Goal: Check status: Check status

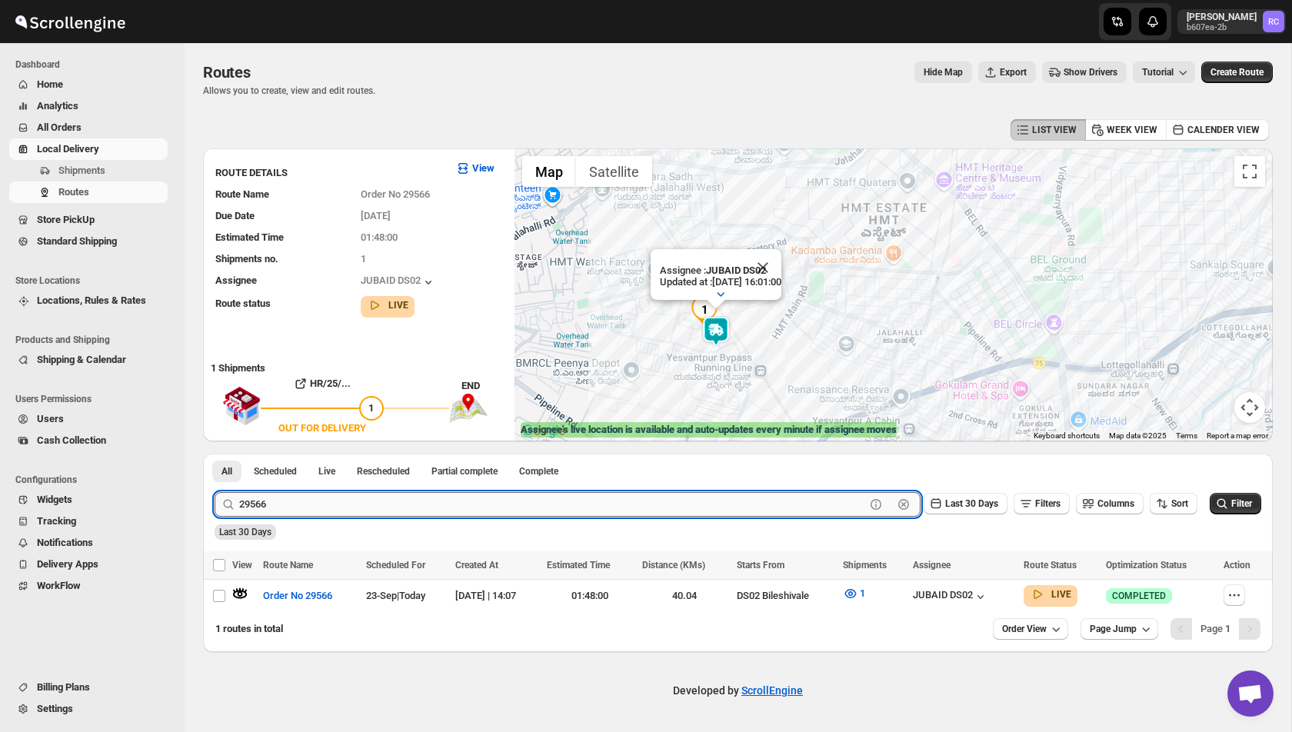
click at [304, 497] on input "29566" at bounding box center [552, 504] width 626 height 25
paste input "57"
click at [215, 454] on button "Submit" at bounding box center [237, 462] width 44 height 16
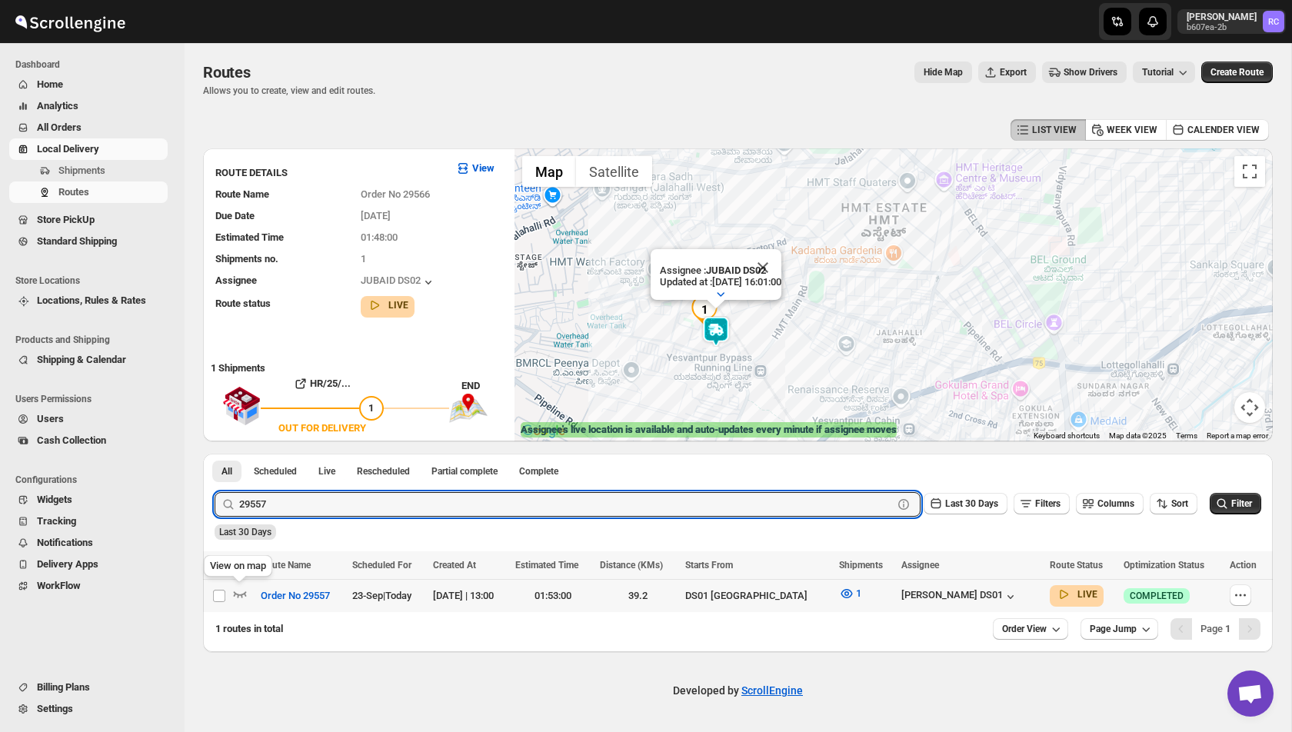
click at [239, 598] on icon "button" at bounding box center [239, 593] width 15 height 15
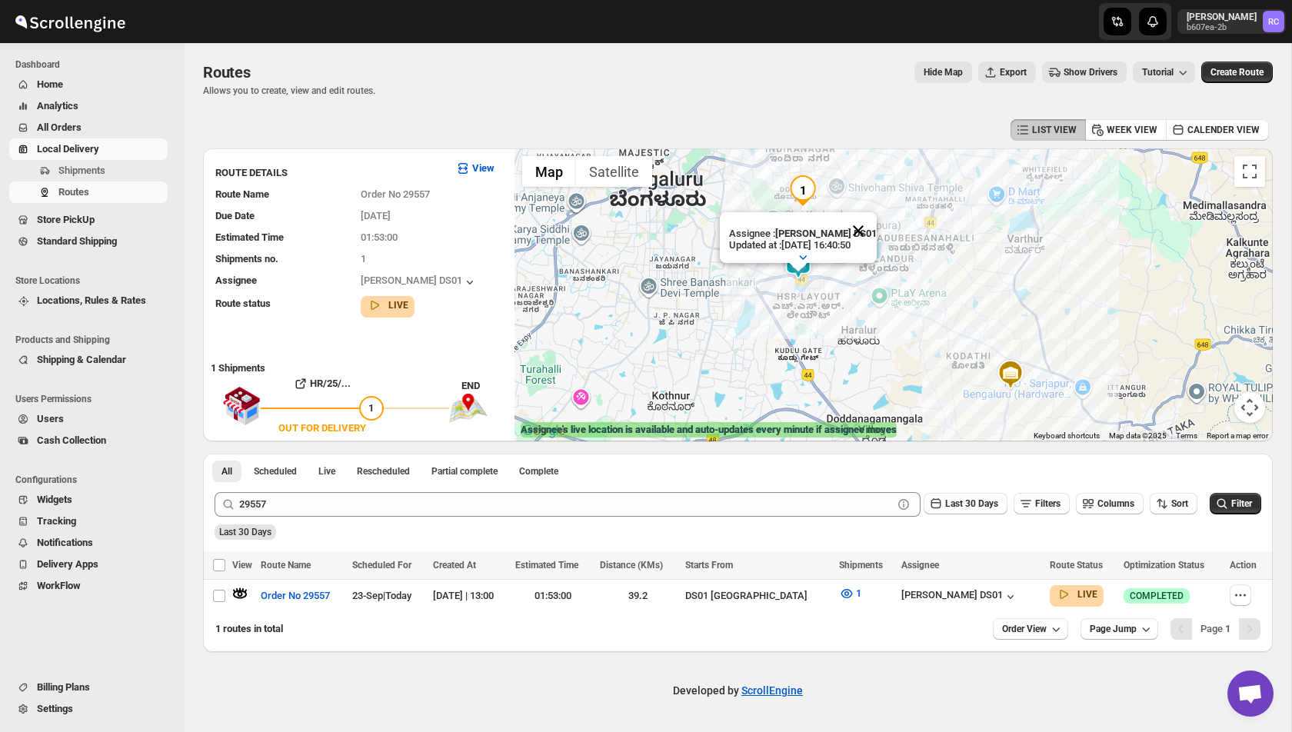
click at [859, 227] on button "Close" at bounding box center [858, 230] width 37 height 37
click at [798, 263] on img at bounding box center [798, 263] width 31 height 31
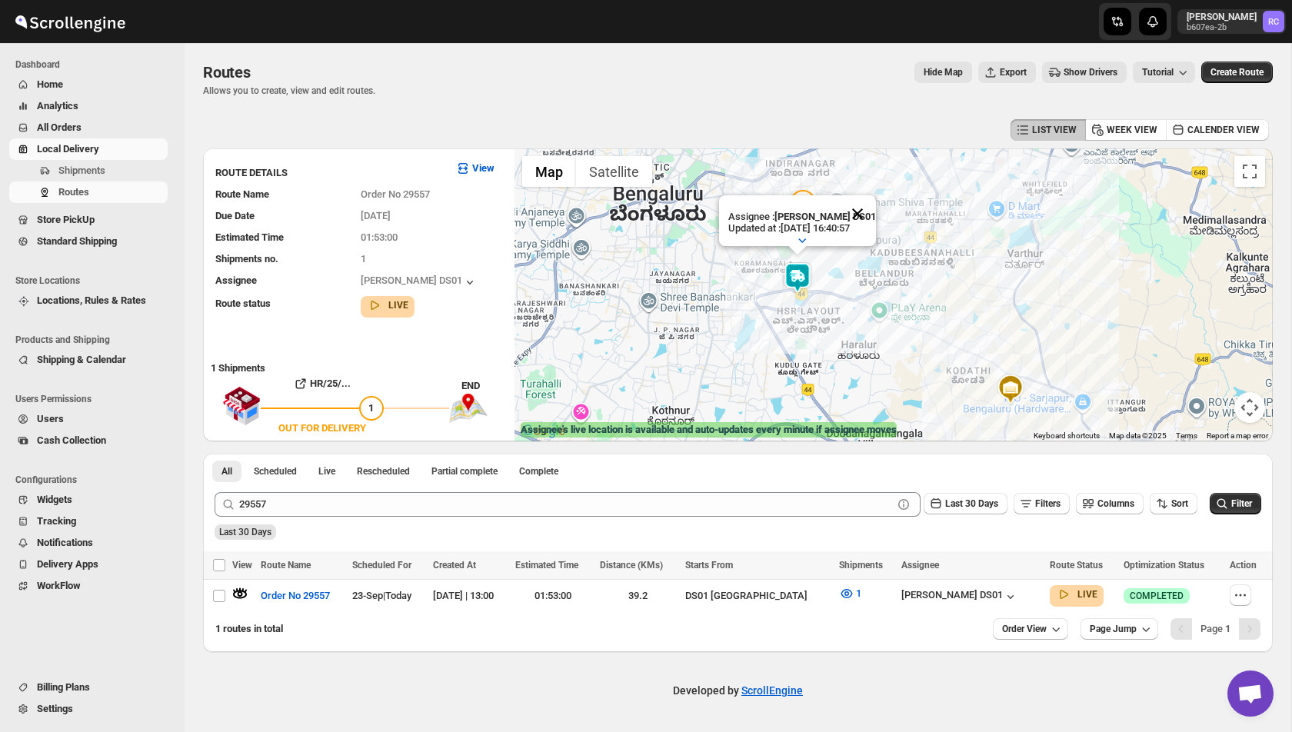
click at [862, 211] on button "Close" at bounding box center [857, 213] width 37 height 37
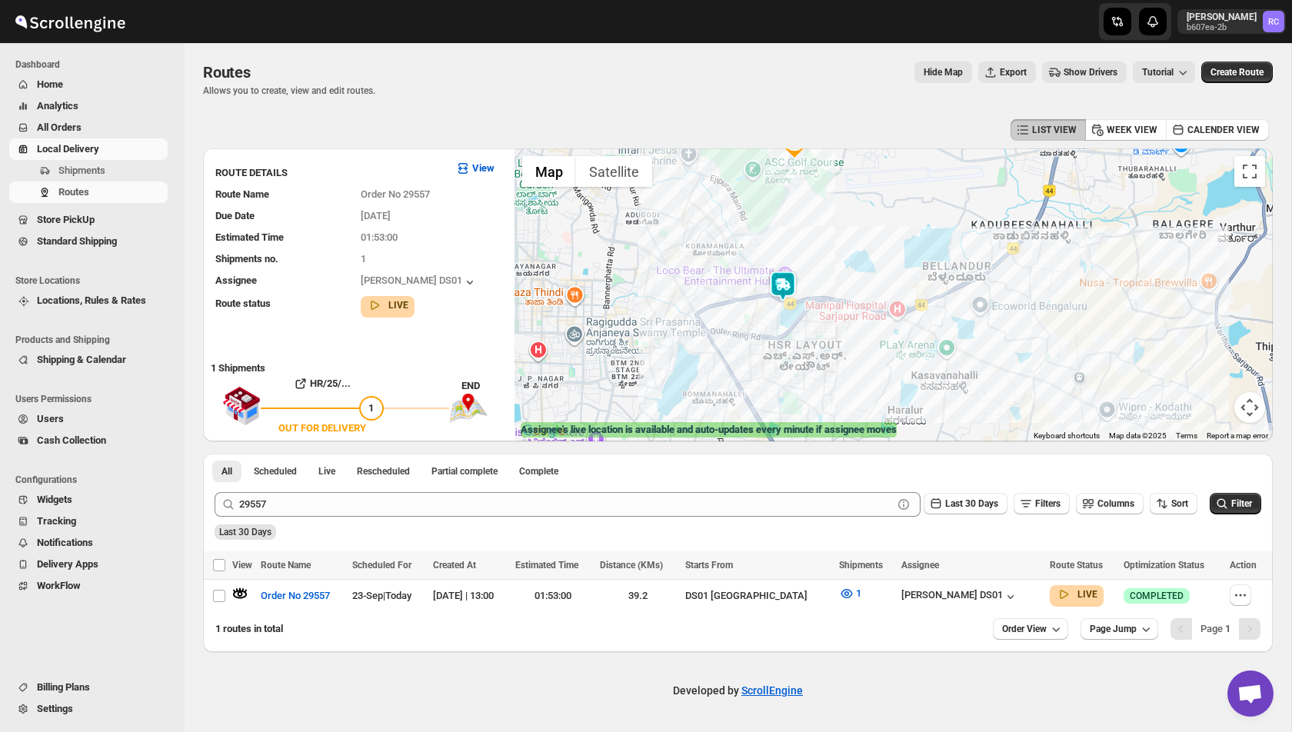
drag, startPoint x: 830, startPoint y: 205, endPoint x: 821, endPoint y: 298, distance: 93.5
click at [822, 298] on div "To navigate, press the arrow keys." at bounding box center [894, 294] width 758 height 293
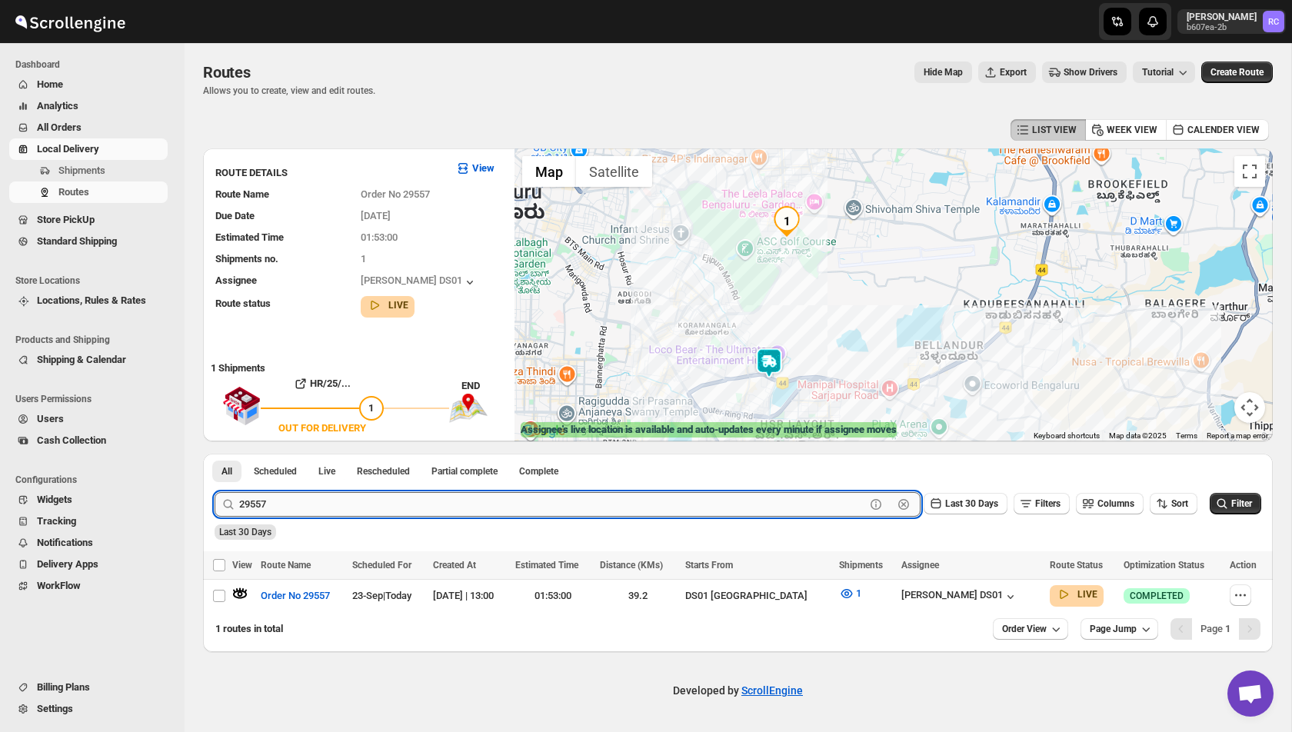
click at [297, 510] on input "29557" at bounding box center [552, 504] width 626 height 25
type input "29561"
click at [215, 454] on button "Submit" at bounding box center [237, 462] width 44 height 16
click at [240, 592] on icon "button" at bounding box center [239, 593] width 15 height 15
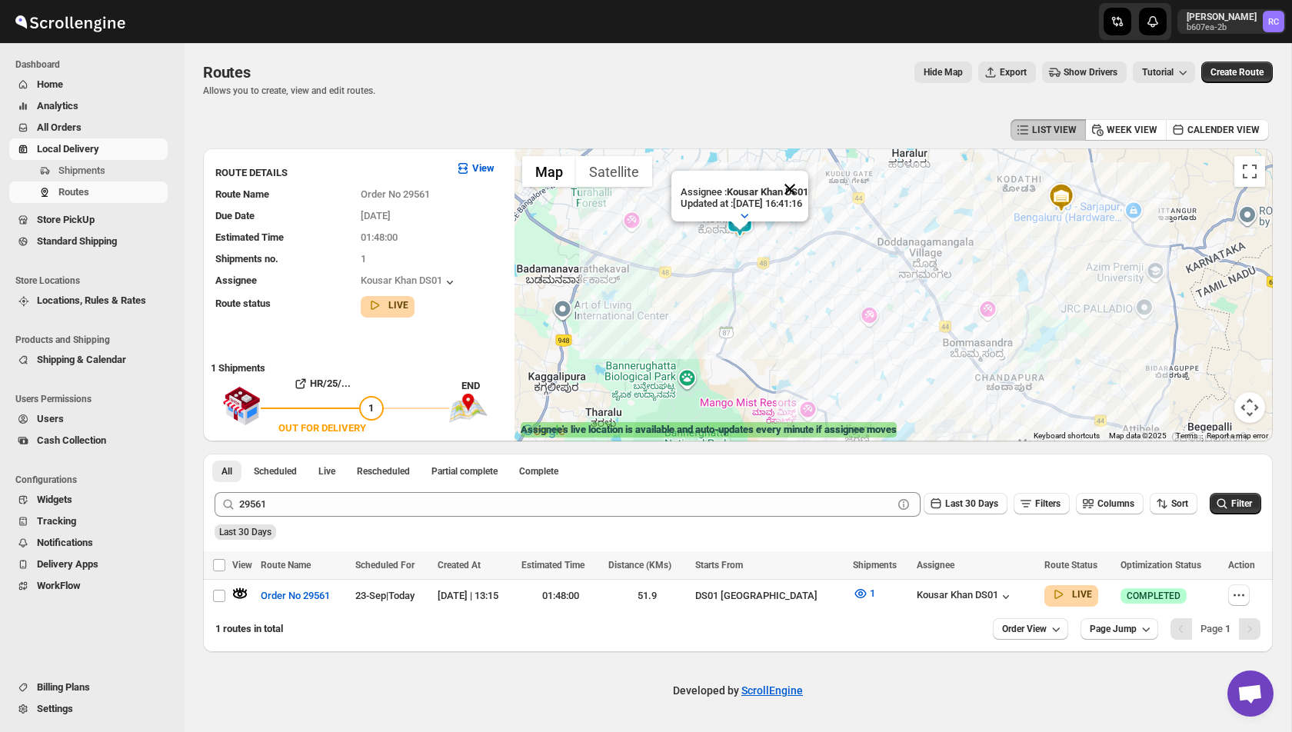
click at [805, 183] on button "Close" at bounding box center [789, 189] width 37 height 37
